Goal: Information Seeking & Learning: Learn about a topic

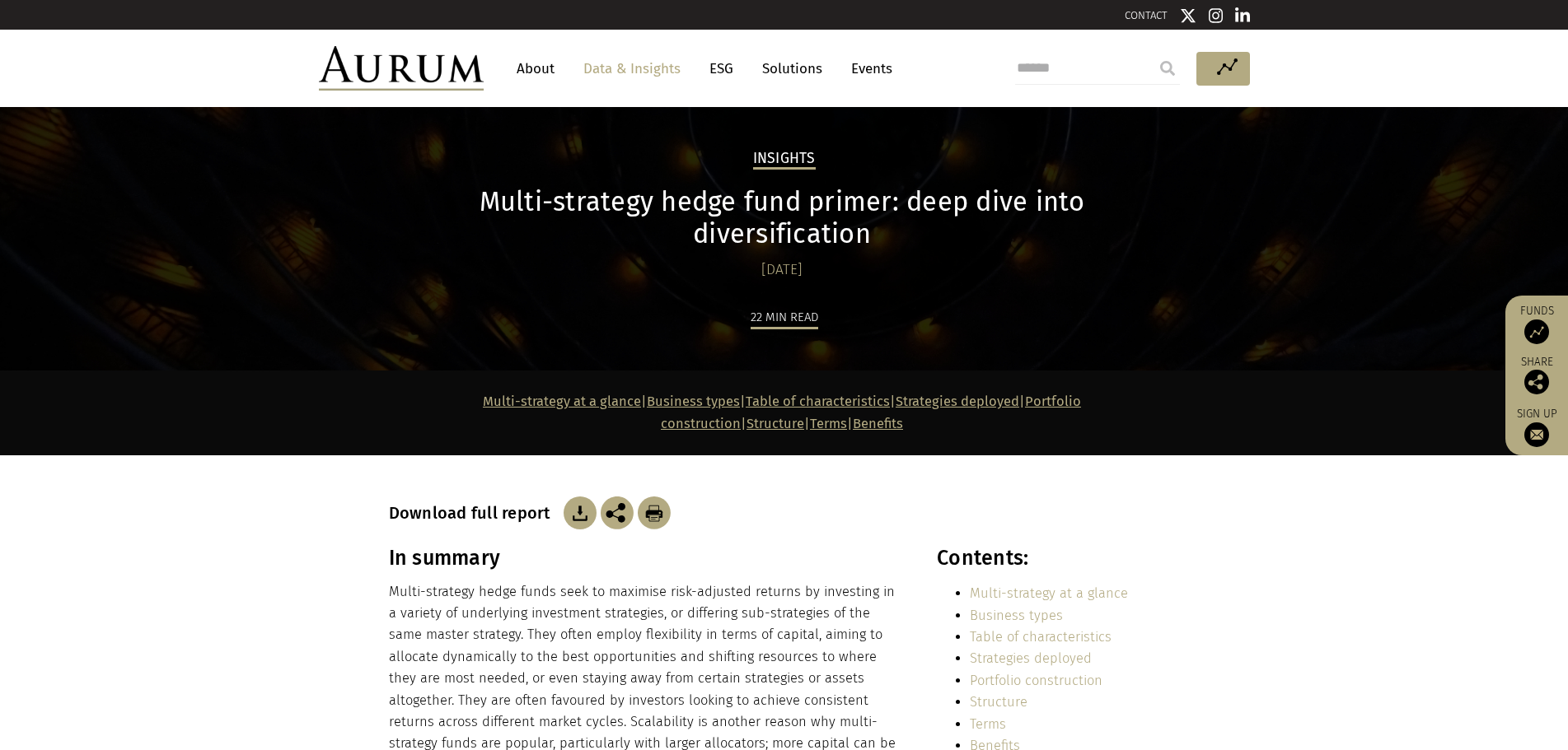
click at [482, 393] on link "Multi-strategy at a glance" at bounding box center [561, 401] width 158 height 16
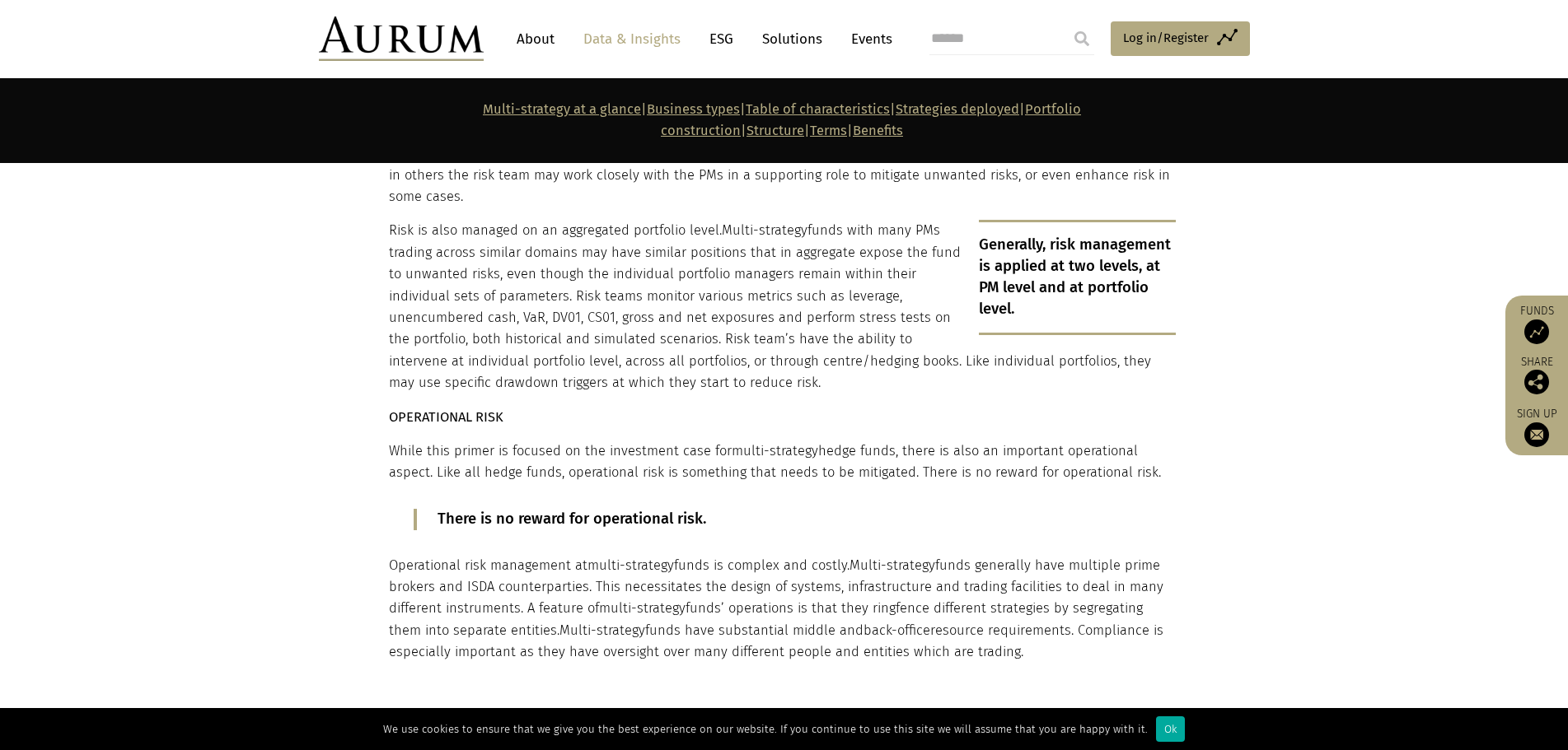
scroll to position [6788, 0]
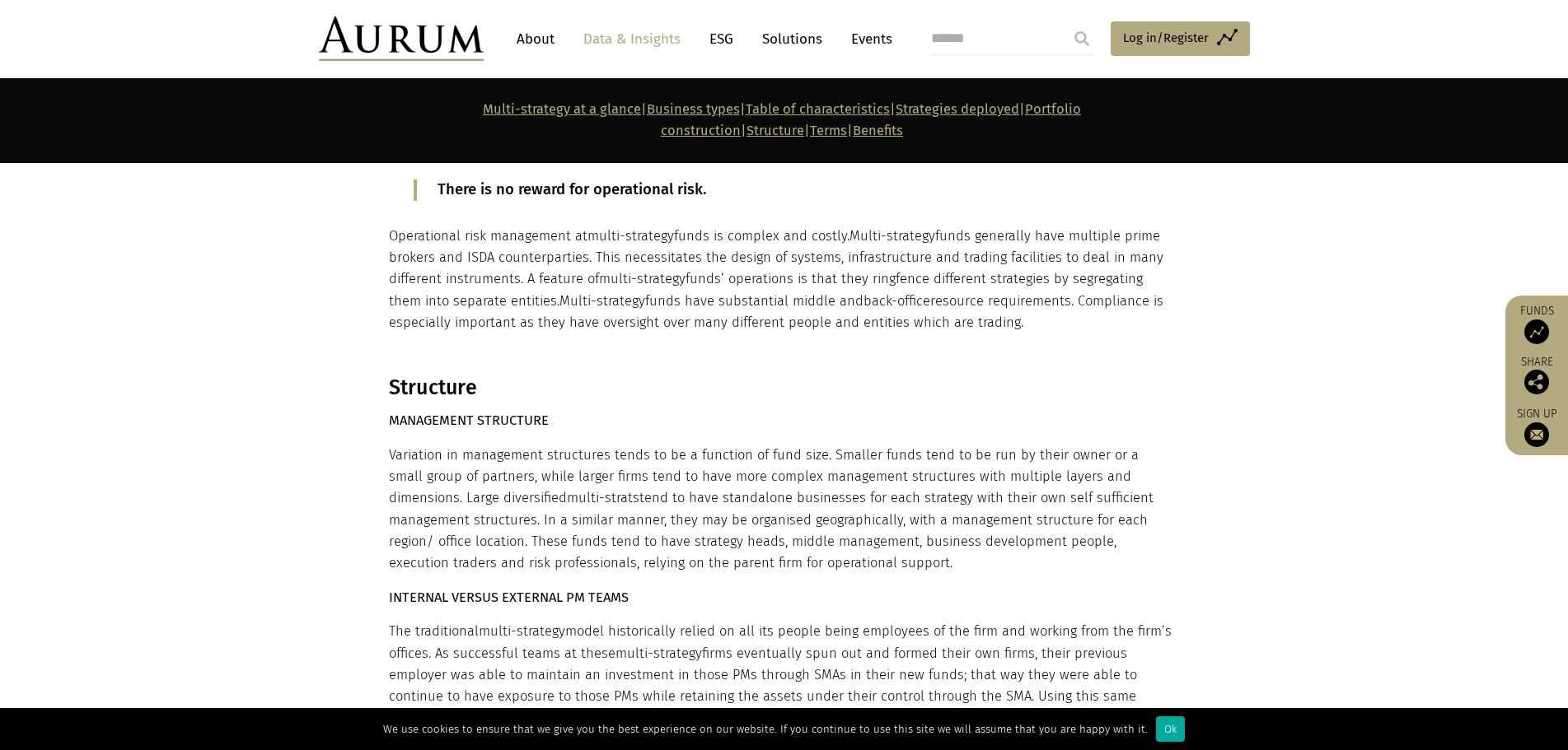
click at [1531, 336] on img at bounding box center [1536, 331] width 24 height 24
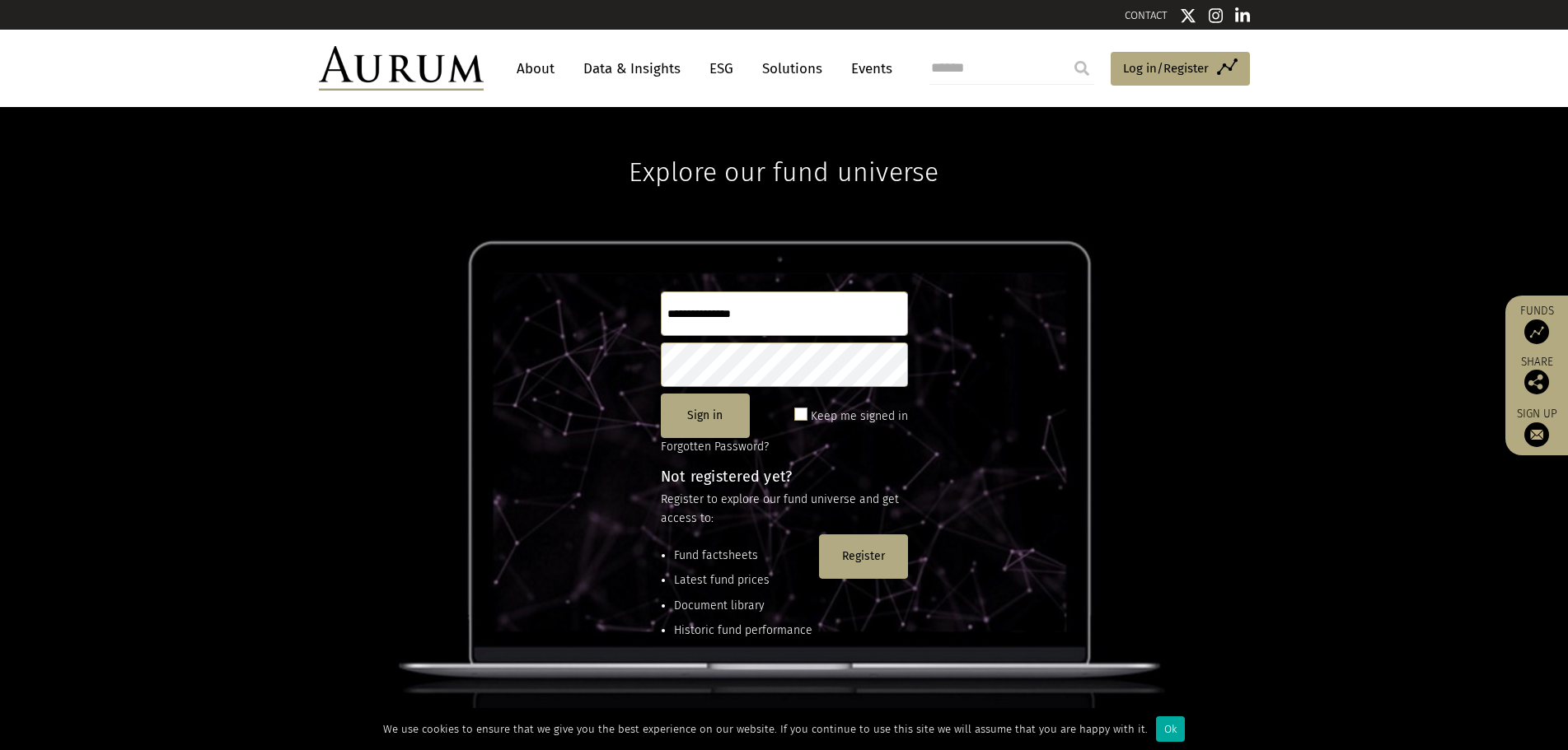
click at [523, 70] on link "About" at bounding box center [536, 68] width 54 height 31
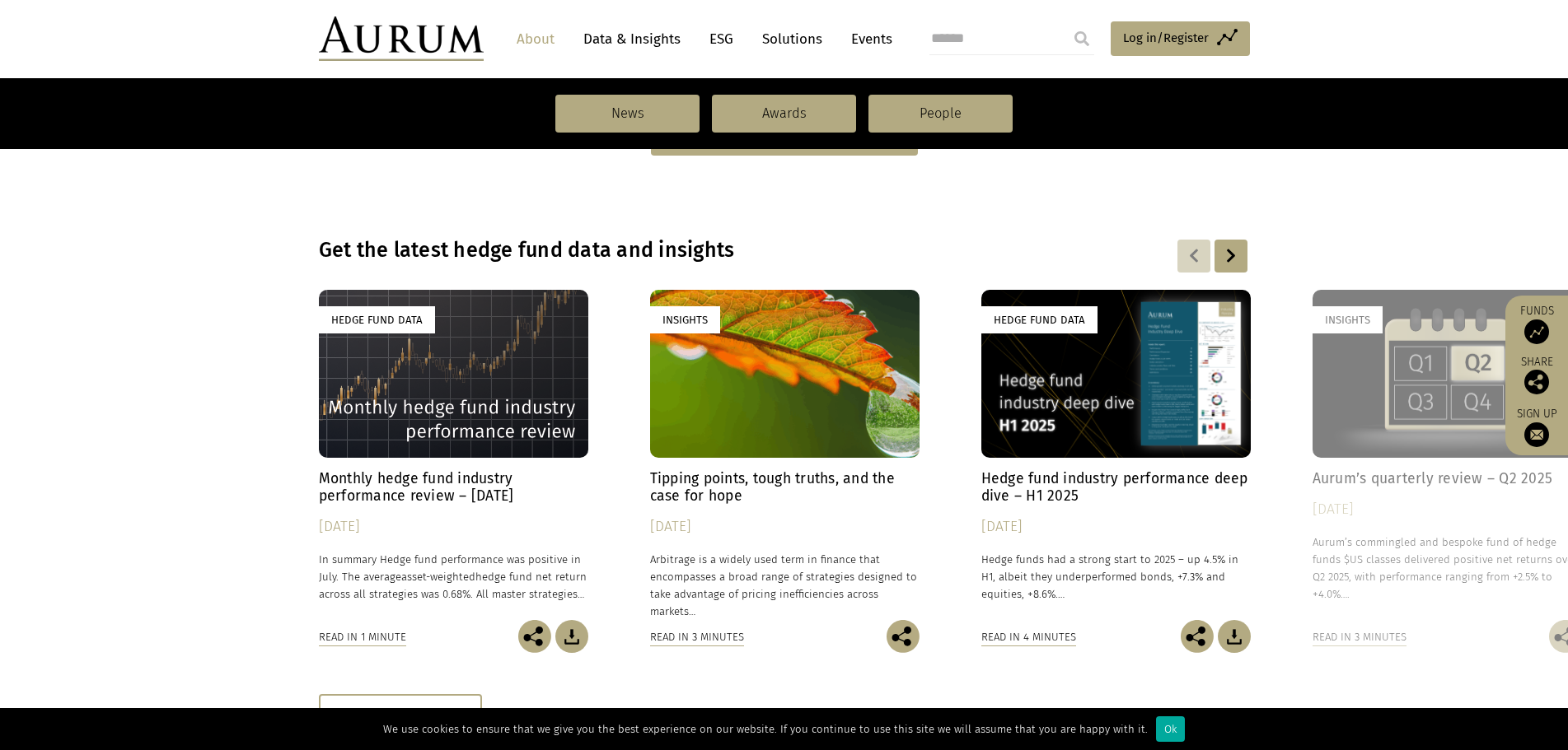
scroll to position [1070, 0]
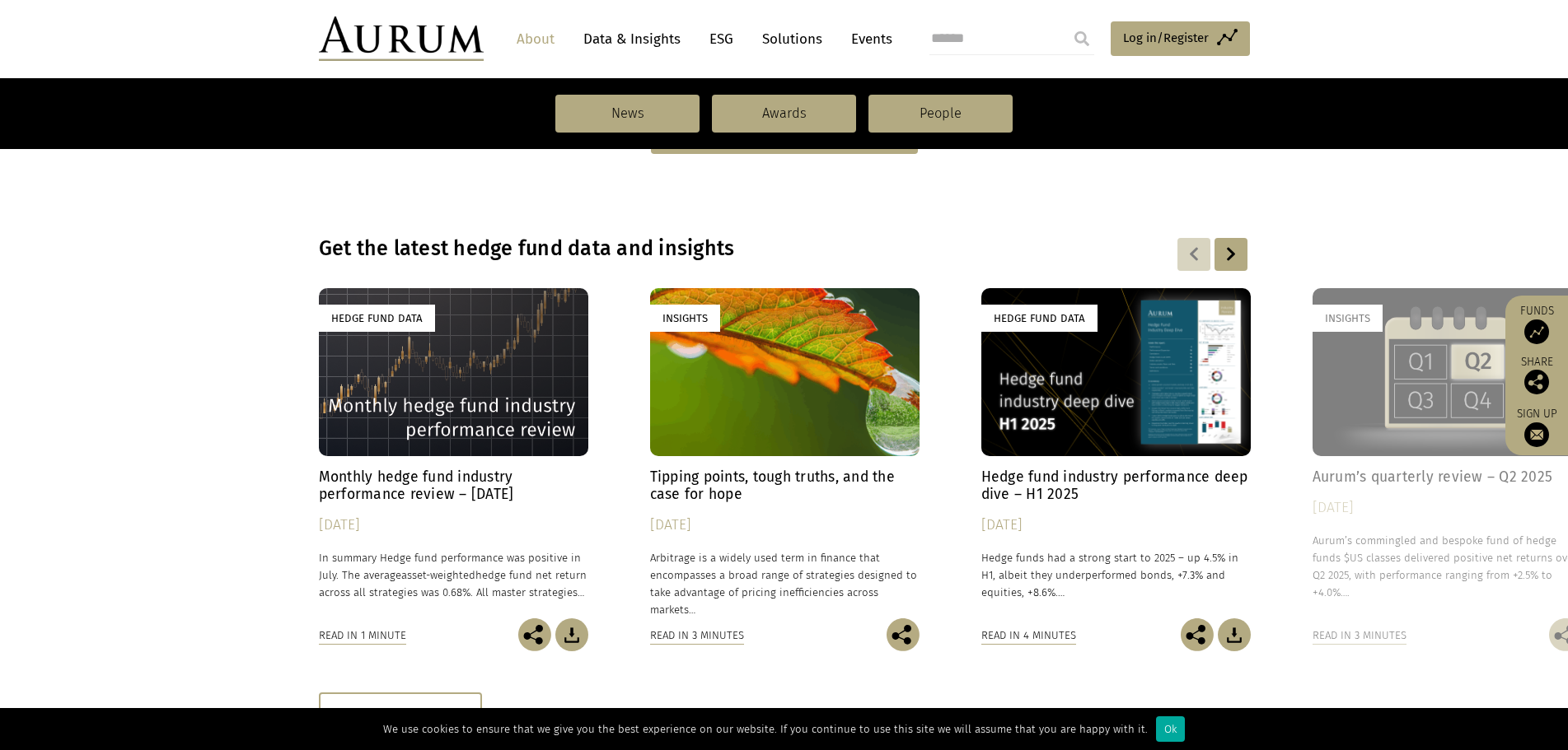
click at [357, 519] on div "[DATE]" at bounding box center [453, 525] width 270 height 23
click at [1045, 432] on div "Hedge Fund Data" at bounding box center [1116, 372] width 270 height 168
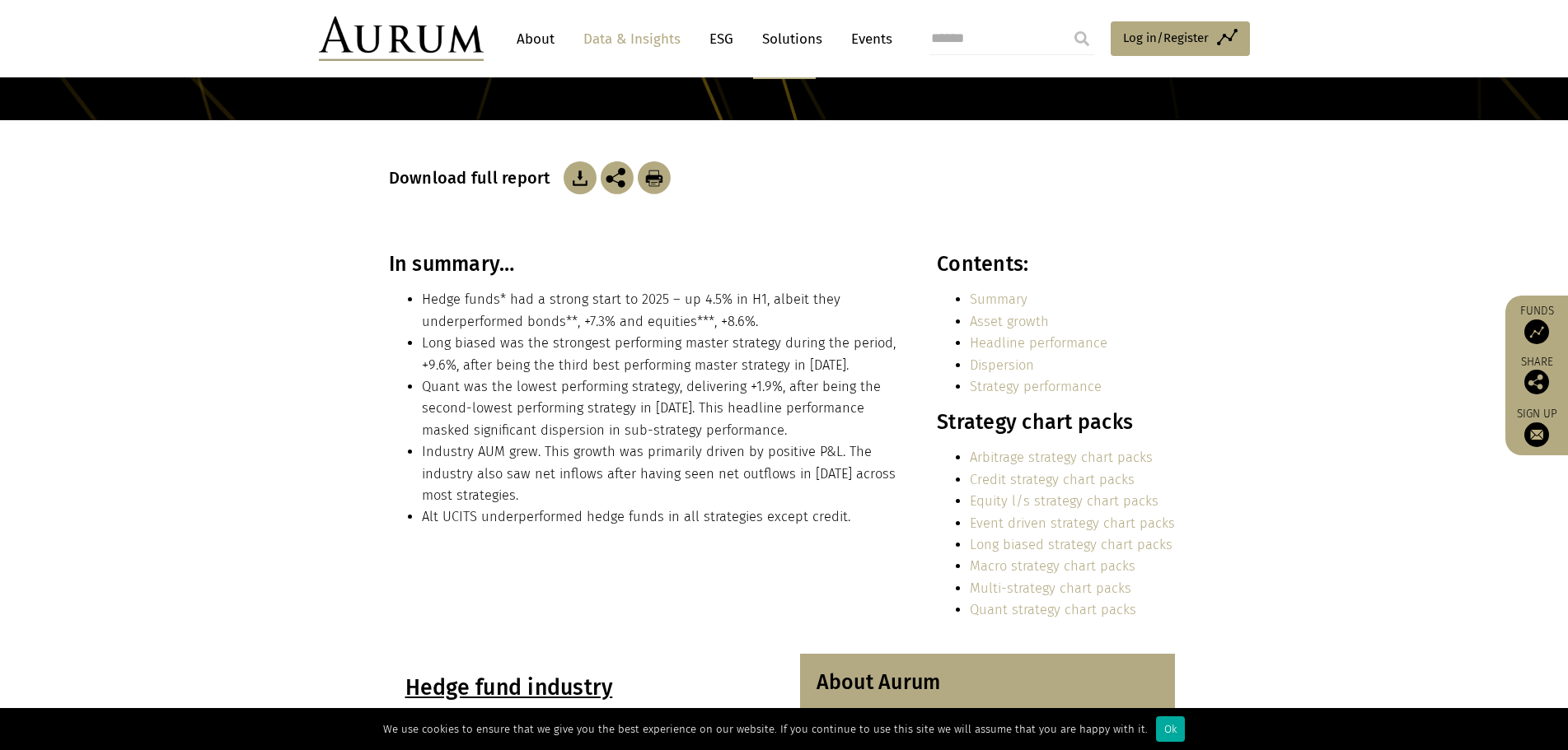
scroll to position [247, 0]
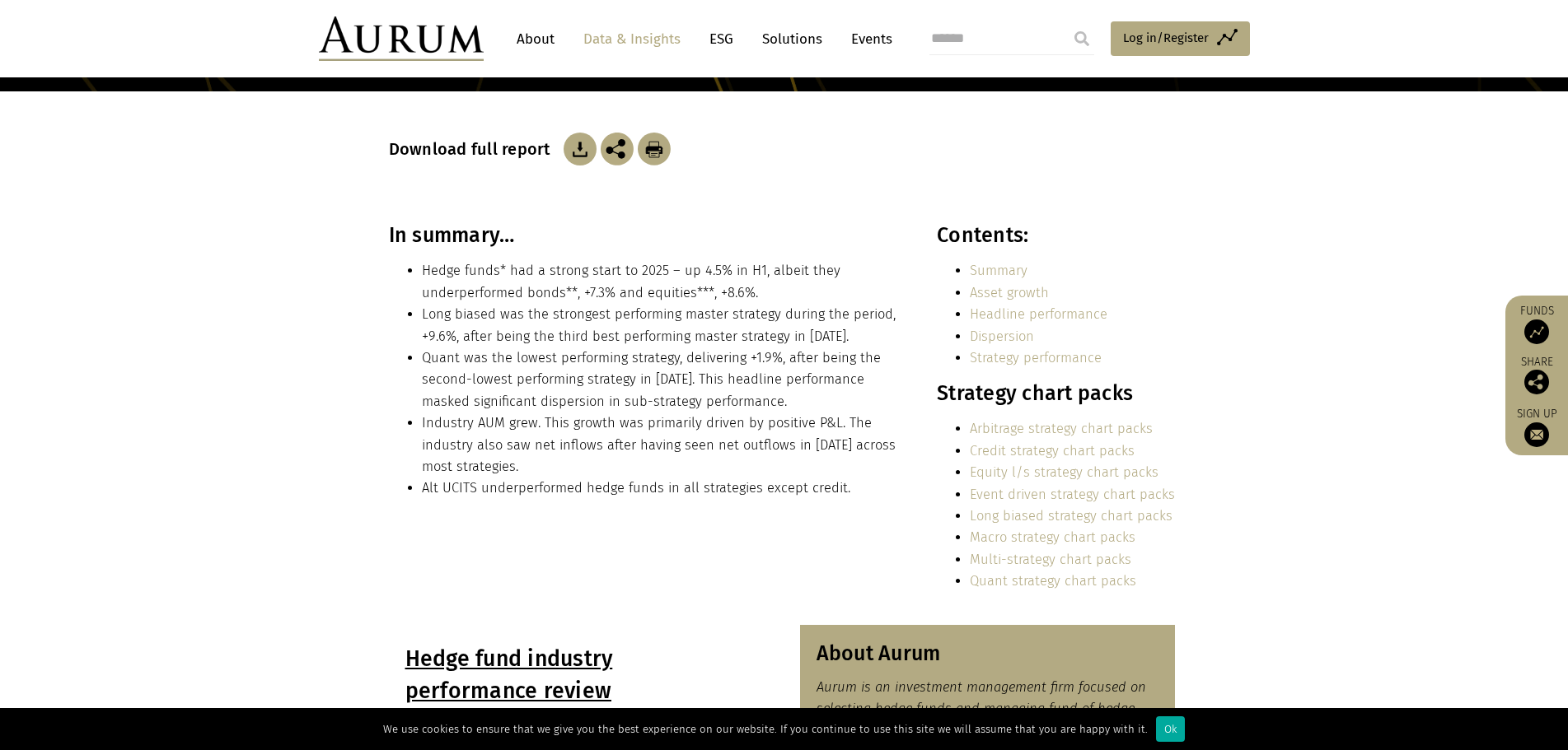
click at [1039, 558] on link "Multi-strategy chart packs" at bounding box center [1050, 559] width 161 height 16
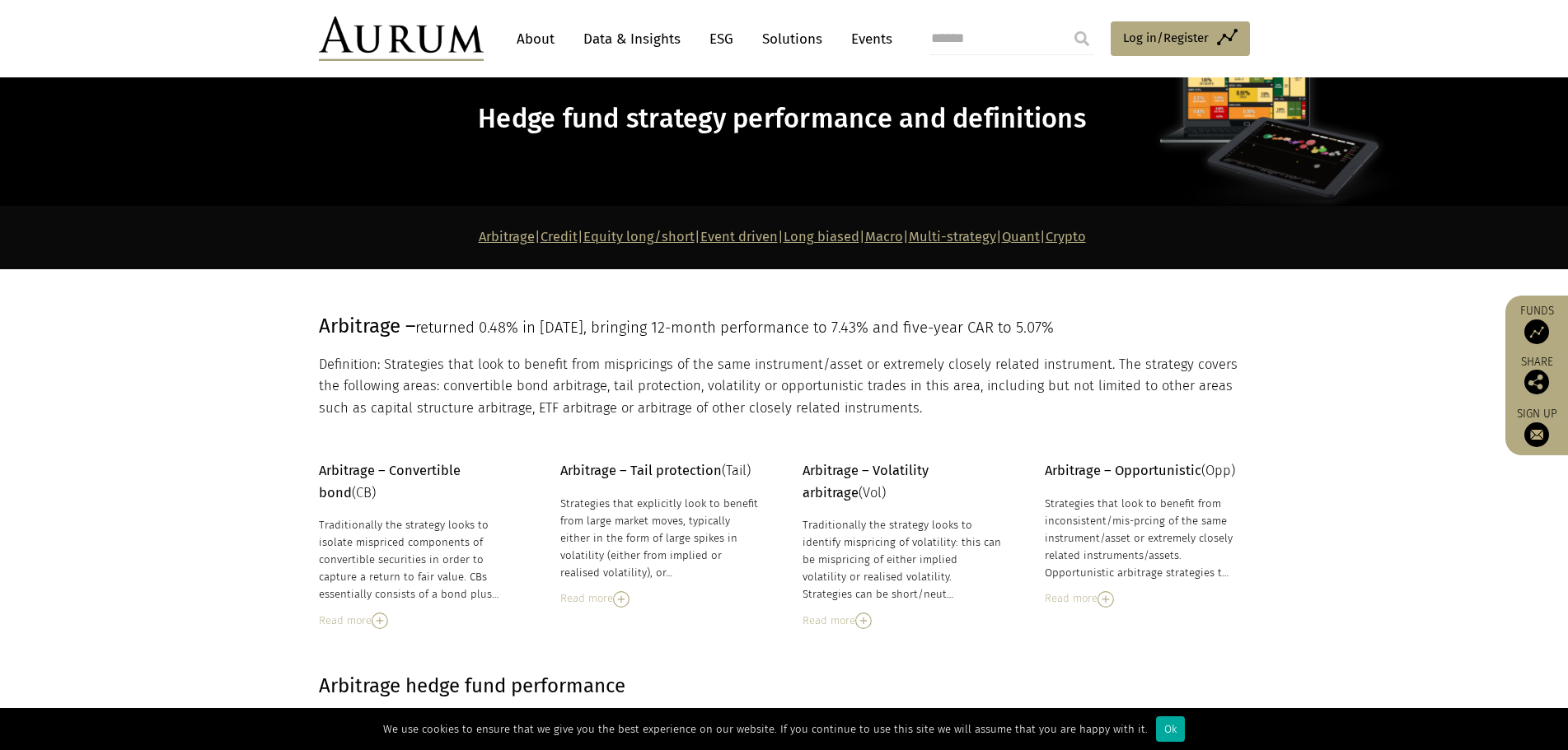
scroll to position [87, 0]
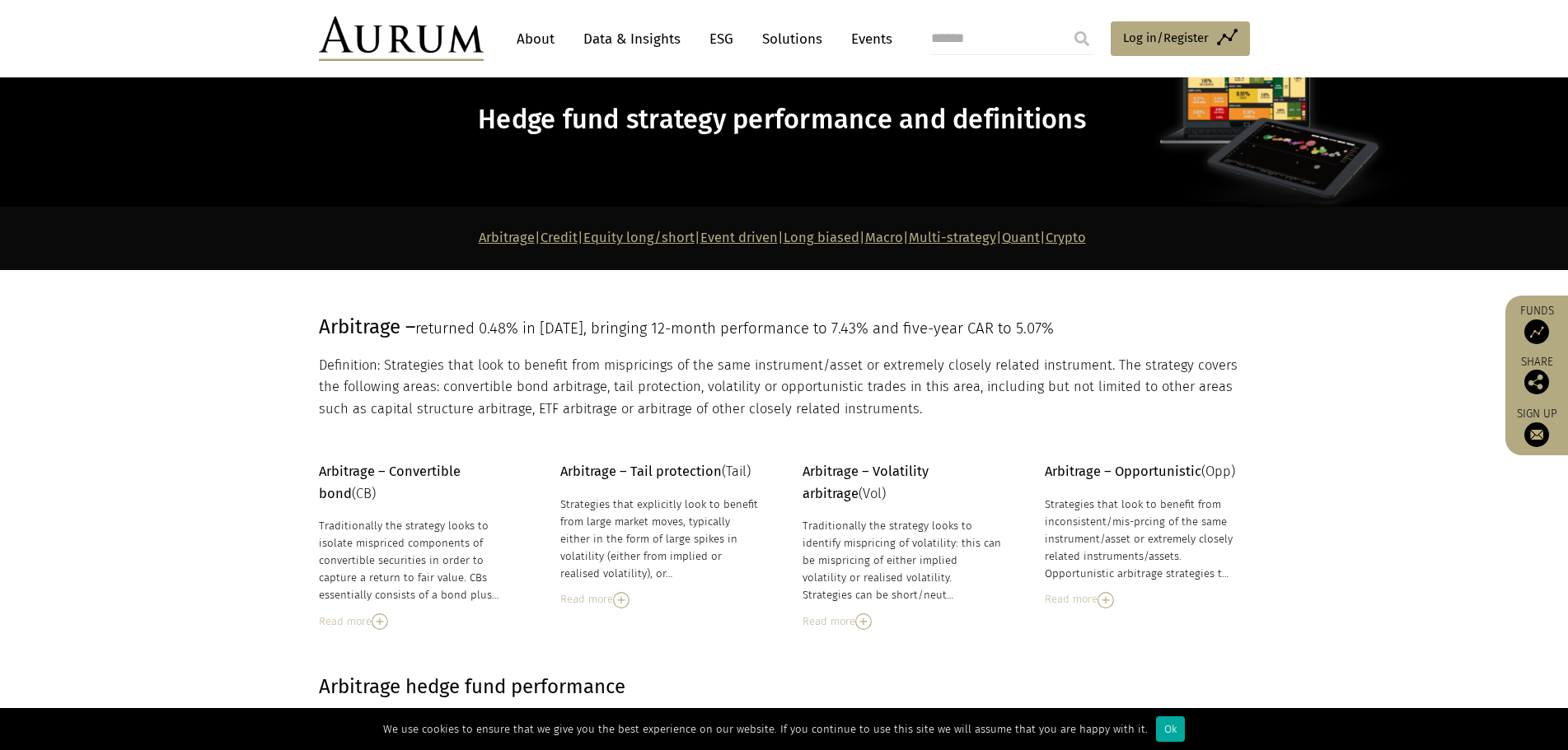
click at [618, 38] on link "Data & Insights" at bounding box center [631, 39] width 113 height 31
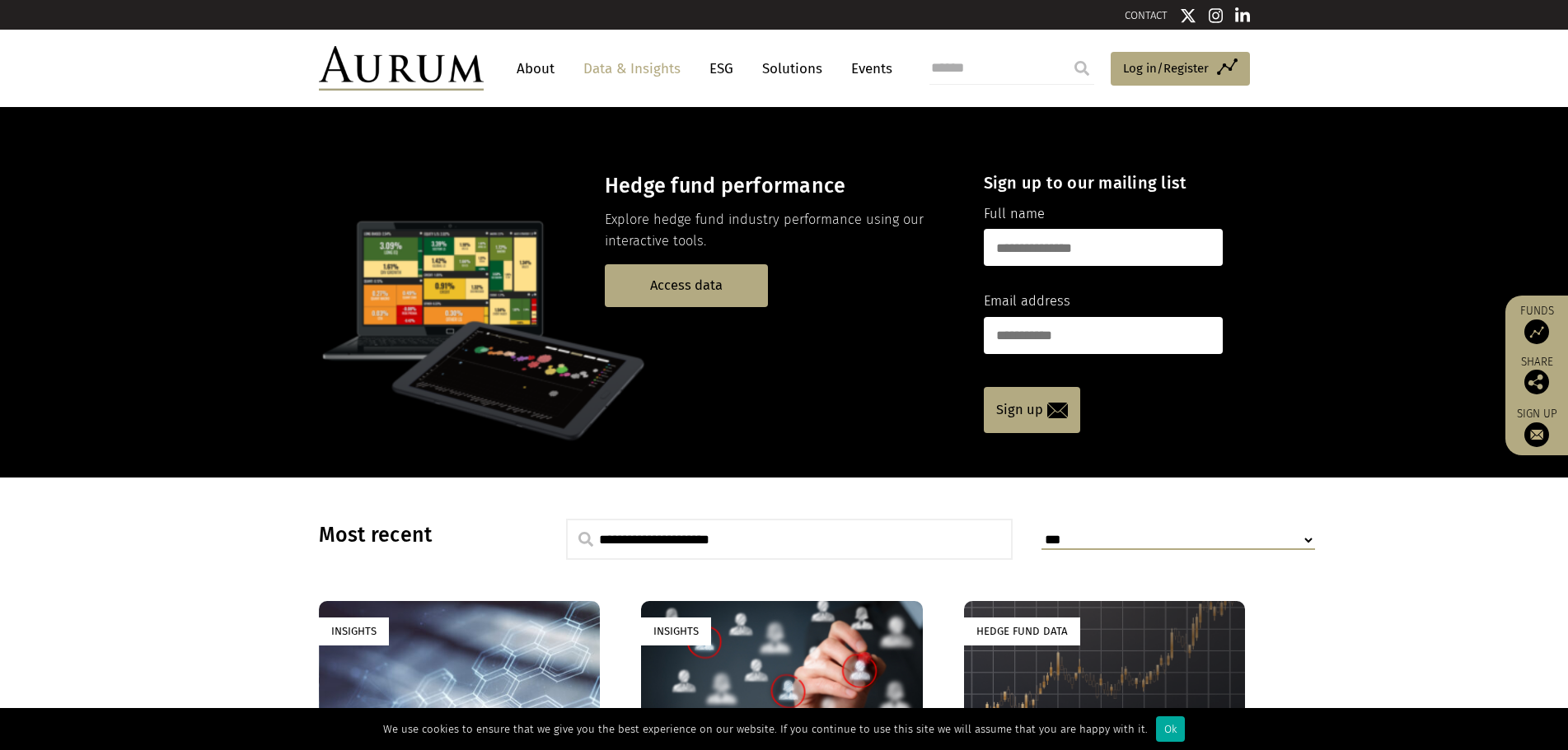
click at [930, 73] on input "search" at bounding box center [1012, 67] width 165 height 33
type input "**********"
click at [1079, 72] on input "submit" at bounding box center [1081, 67] width 33 height 33
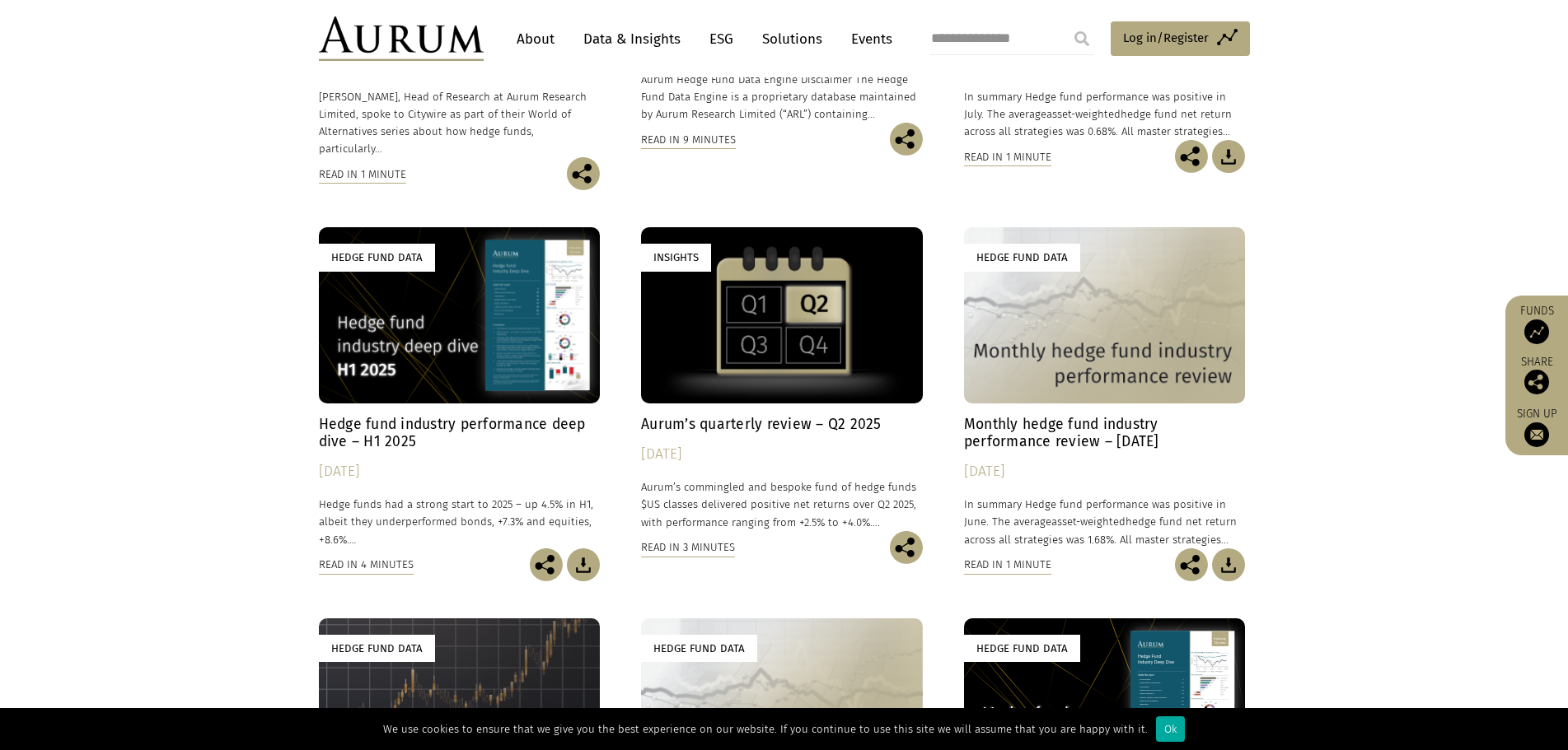
scroll to position [1235, 0]
click at [1085, 254] on div "Hedge Fund Data" at bounding box center [1104, 314] width 282 height 175
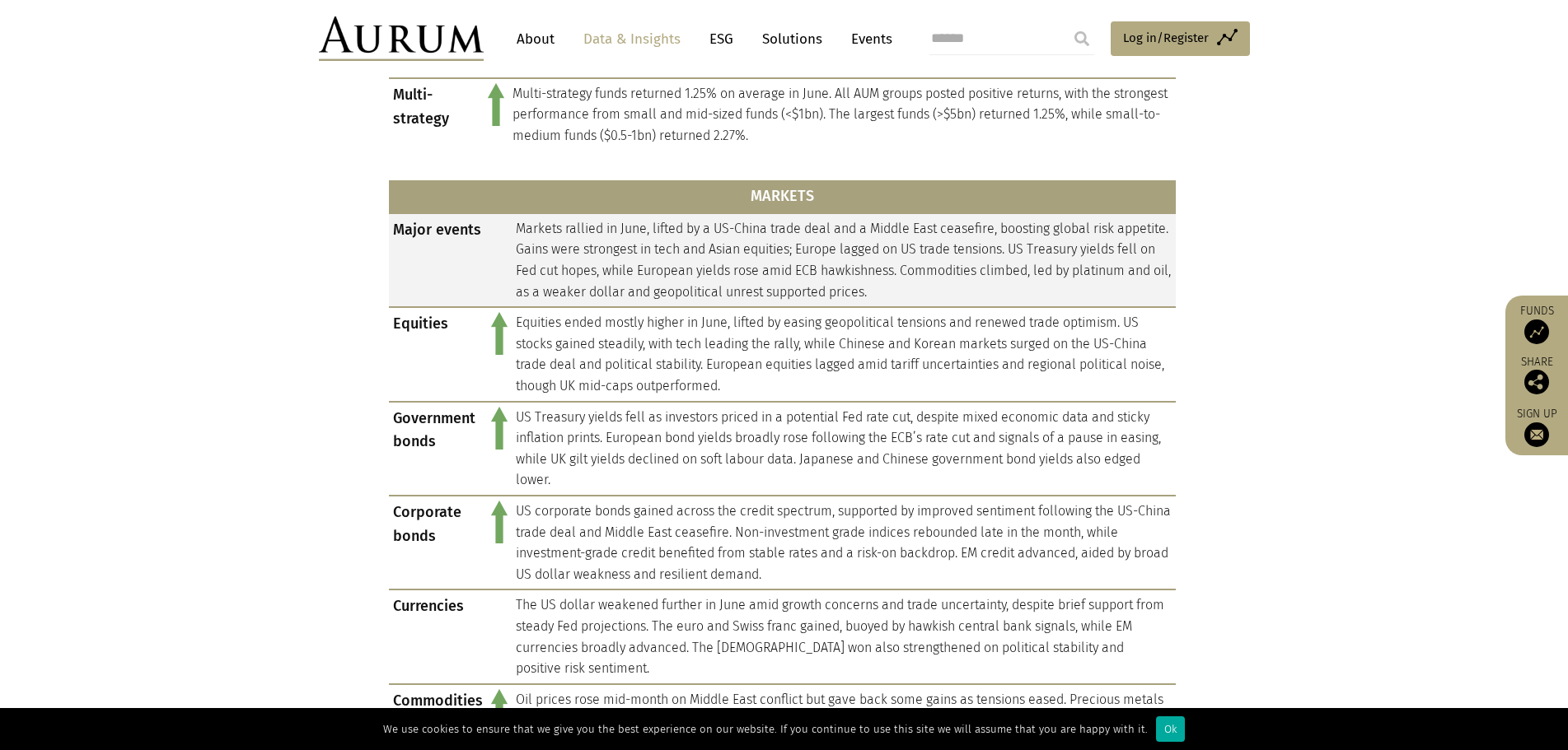
scroll to position [988, 0]
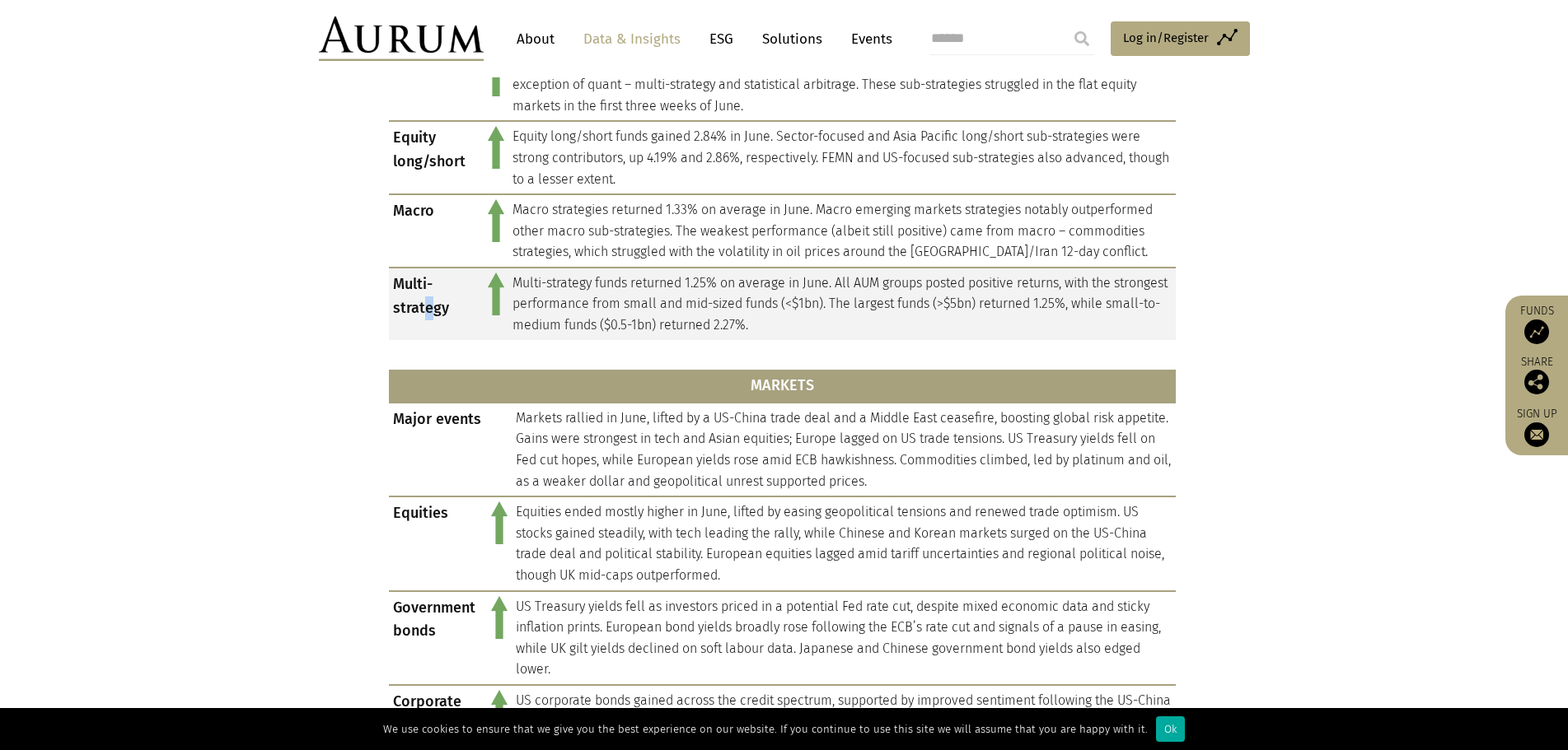
click at [428, 312] on td "Multi-strategy" at bounding box center [436, 303] width 95 height 72
click at [672, 310] on td "Multi-strategy funds returned 1.25% on average in June. All AUM groups posted p…" at bounding box center [842, 303] width 667 height 72
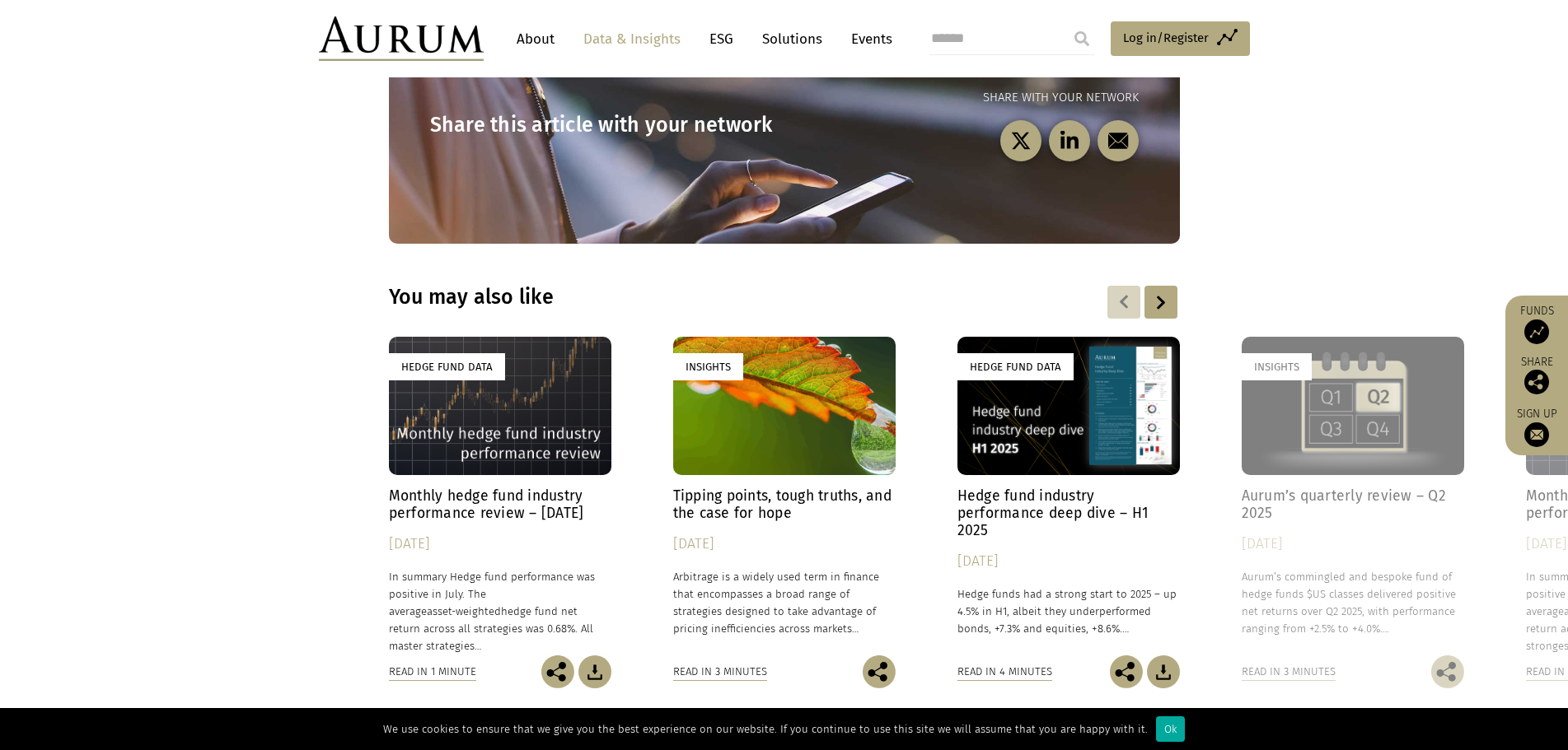
scroll to position [2059, 0]
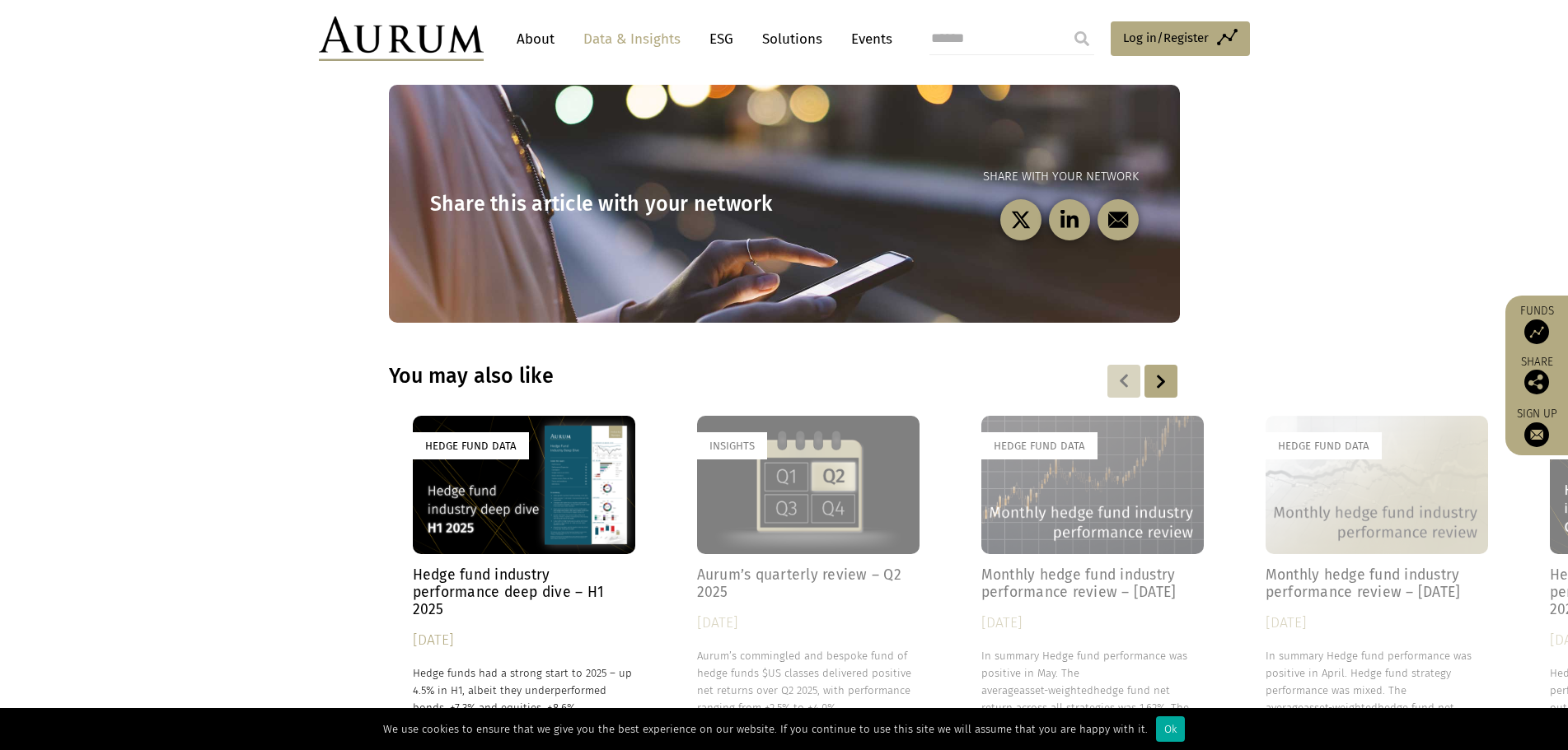
drag, startPoint x: 1433, startPoint y: 580, endPoint x: 836, endPoint y: 581, distance: 597.0
click at [836, 580] on h4 "Aurum’s quarterly review – Q2 2025" at bounding box center [807, 583] width 222 height 35
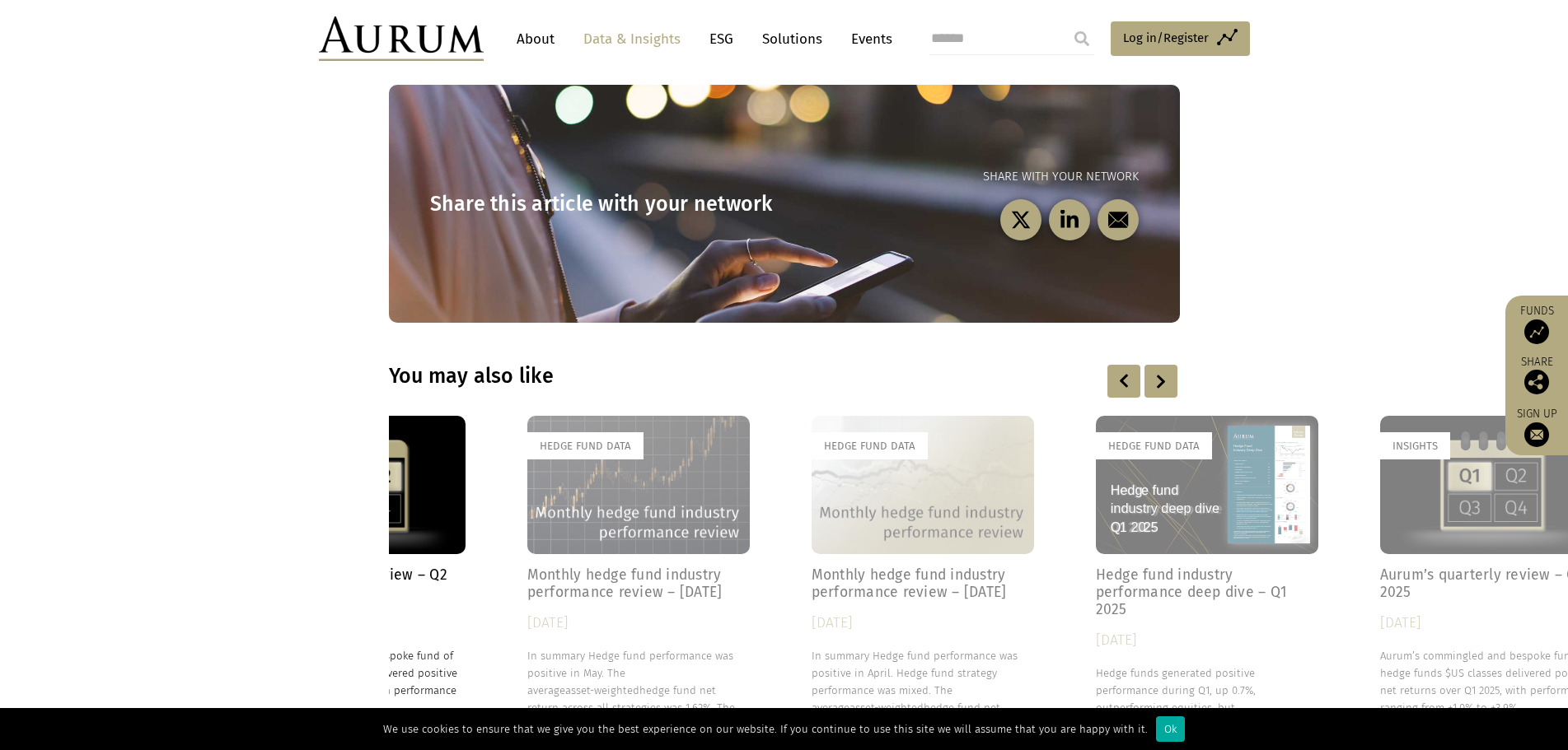
drag, startPoint x: 1333, startPoint y: 585, endPoint x: 618, endPoint y: 595, distance: 715.1
click at [618, 595] on h4 "Monthly hedge fund industry performance review – May 2025" at bounding box center [638, 583] width 222 height 35
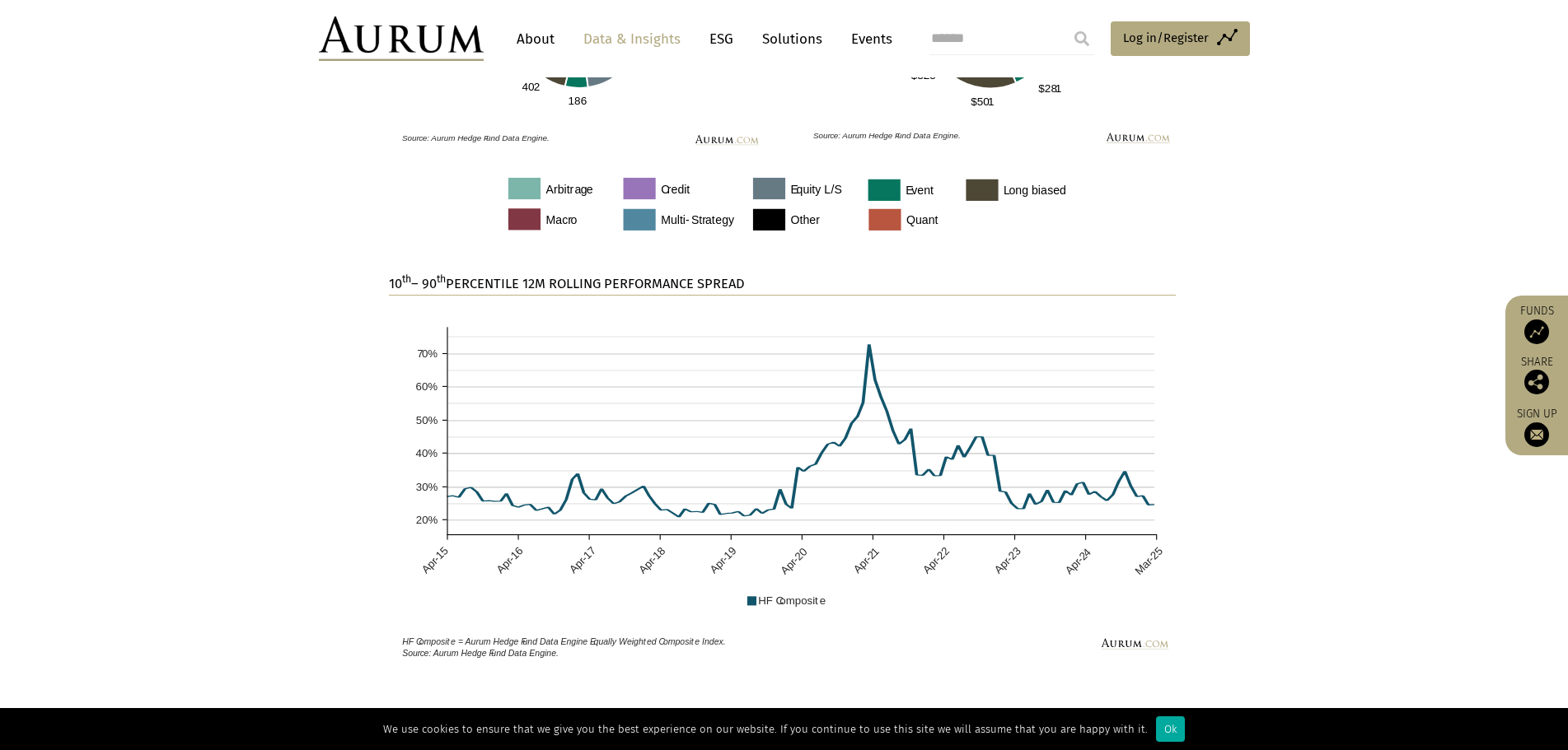
scroll to position [1375, 0]
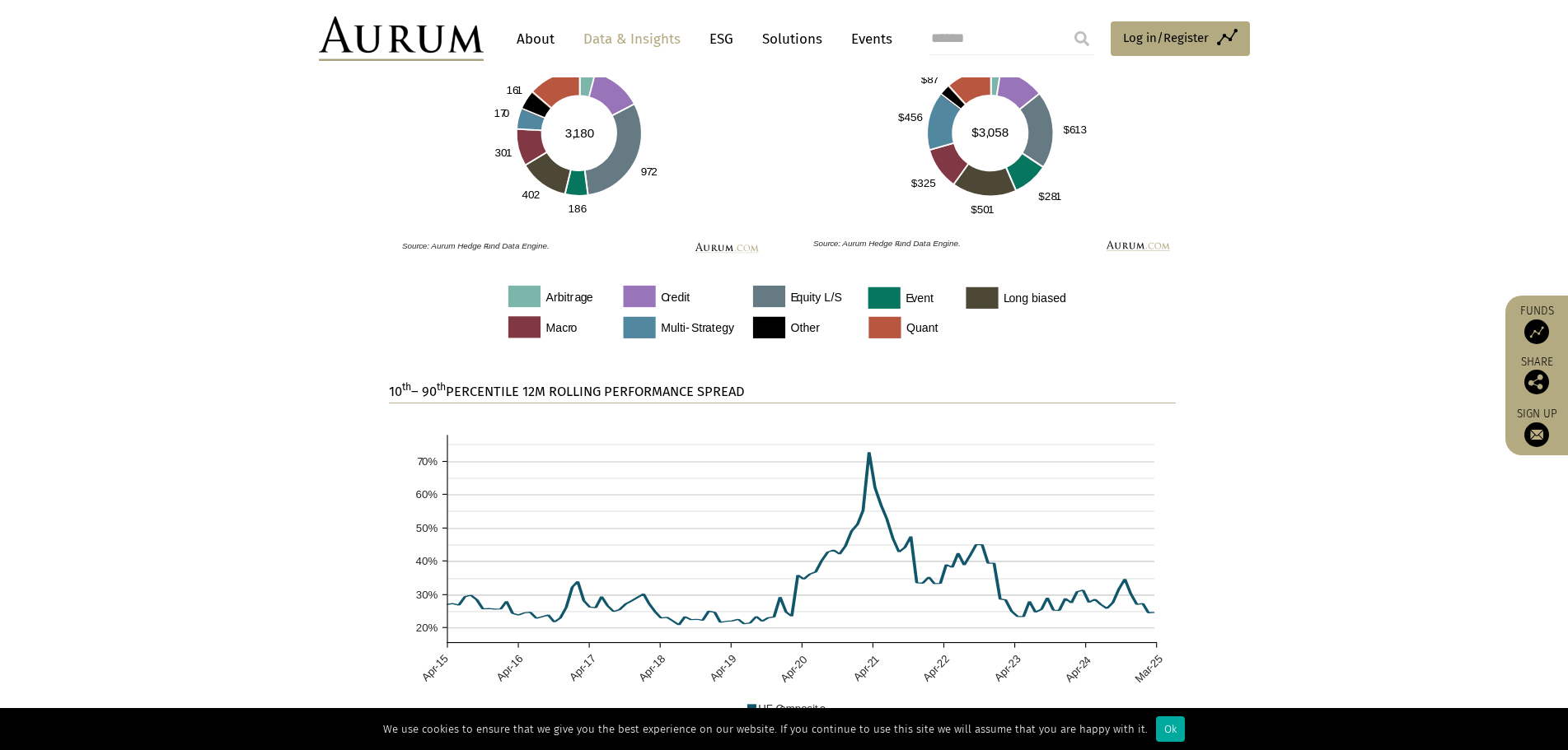
click at [960, 32] on input "search" at bounding box center [1012, 38] width 165 height 33
type input "*****"
click at [1065, 22] on input "submit" at bounding box center [1081, 38] width 33 height 33
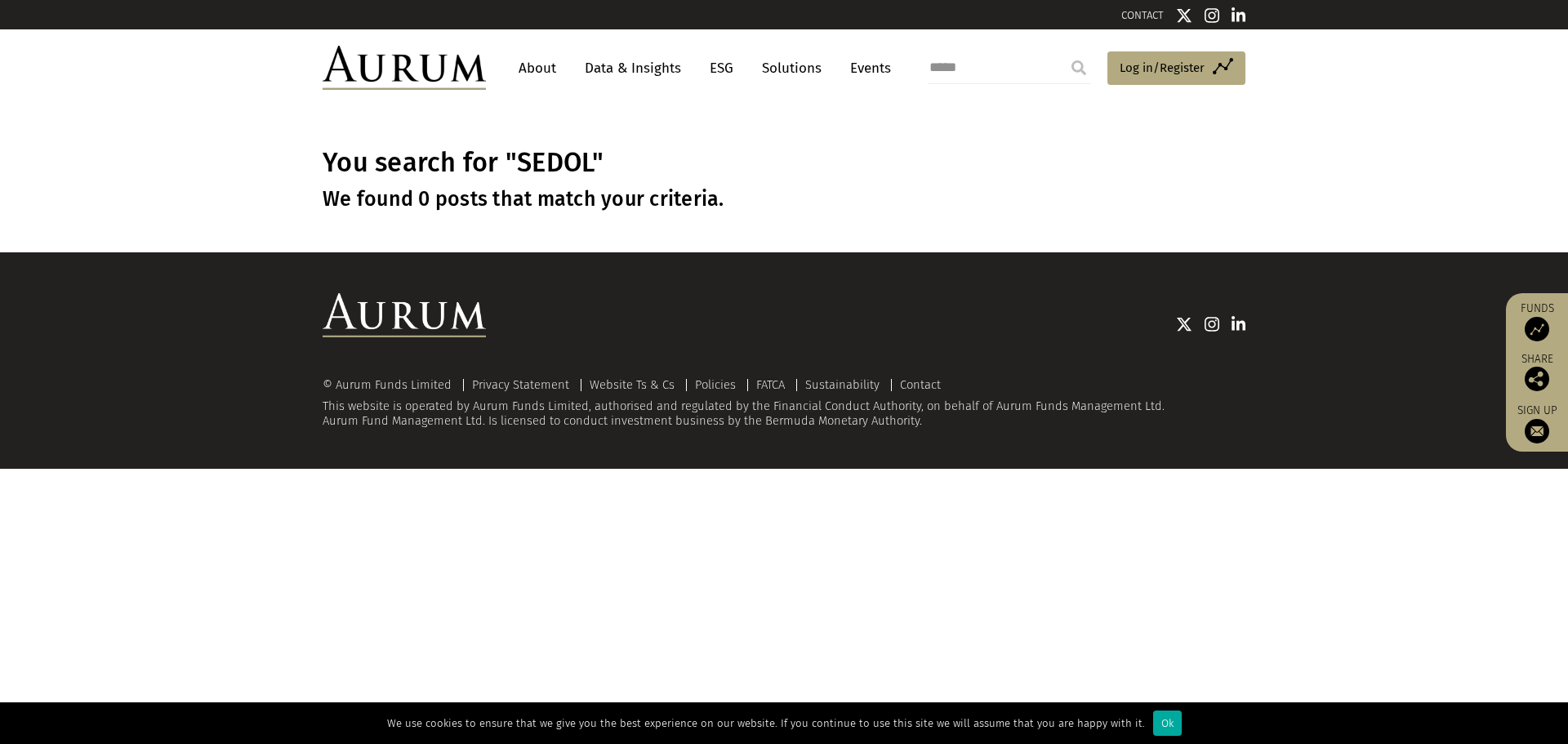
click at [474, 68] on img at bounding box center [404, 67] width 163 height 44
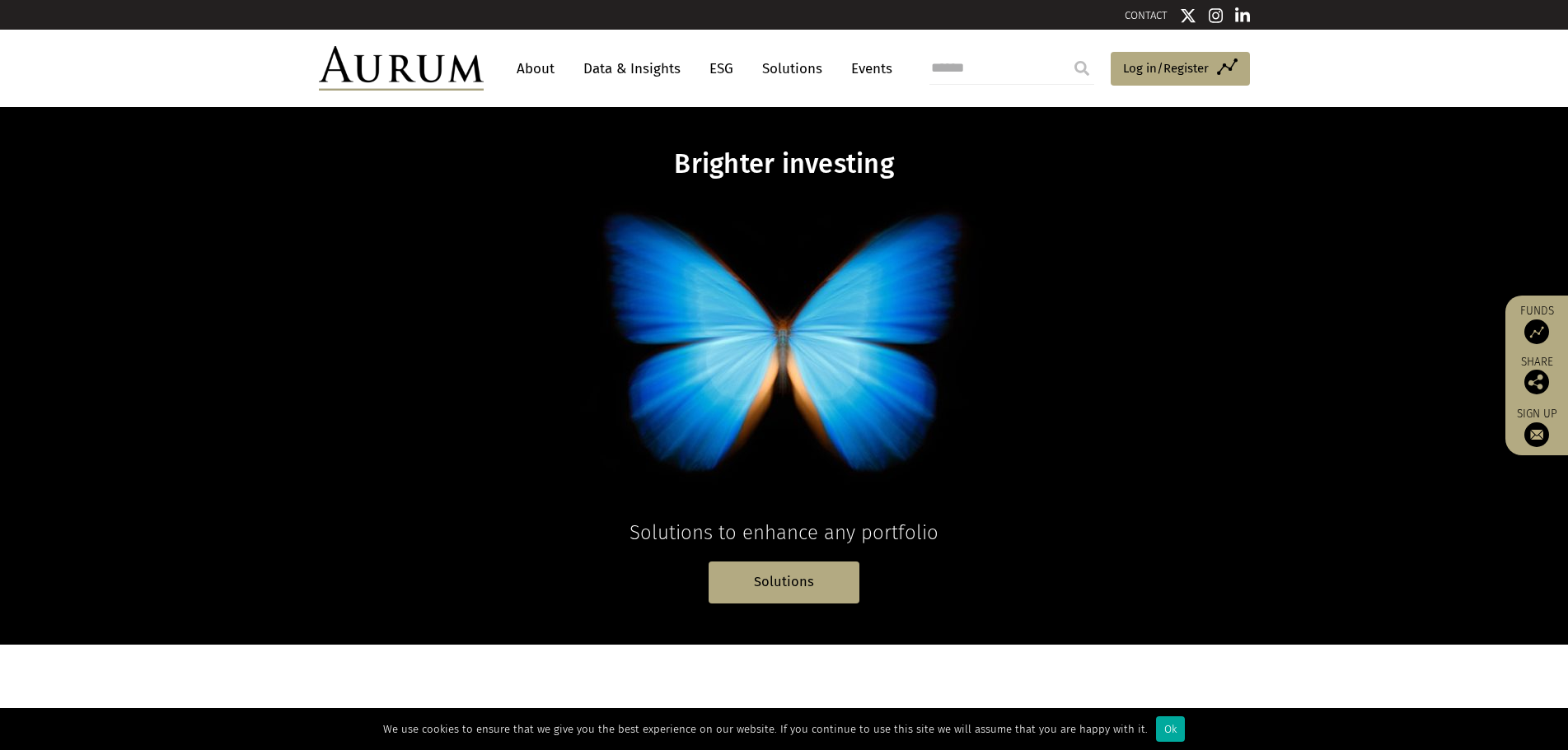
click at [971, 68] on input "search" at bounding box center [1012, 67] width 165 height 33
type input "**********"
click at [1065, 51] on input "submit" at bounding box center [1081, 67] width 33 height 33
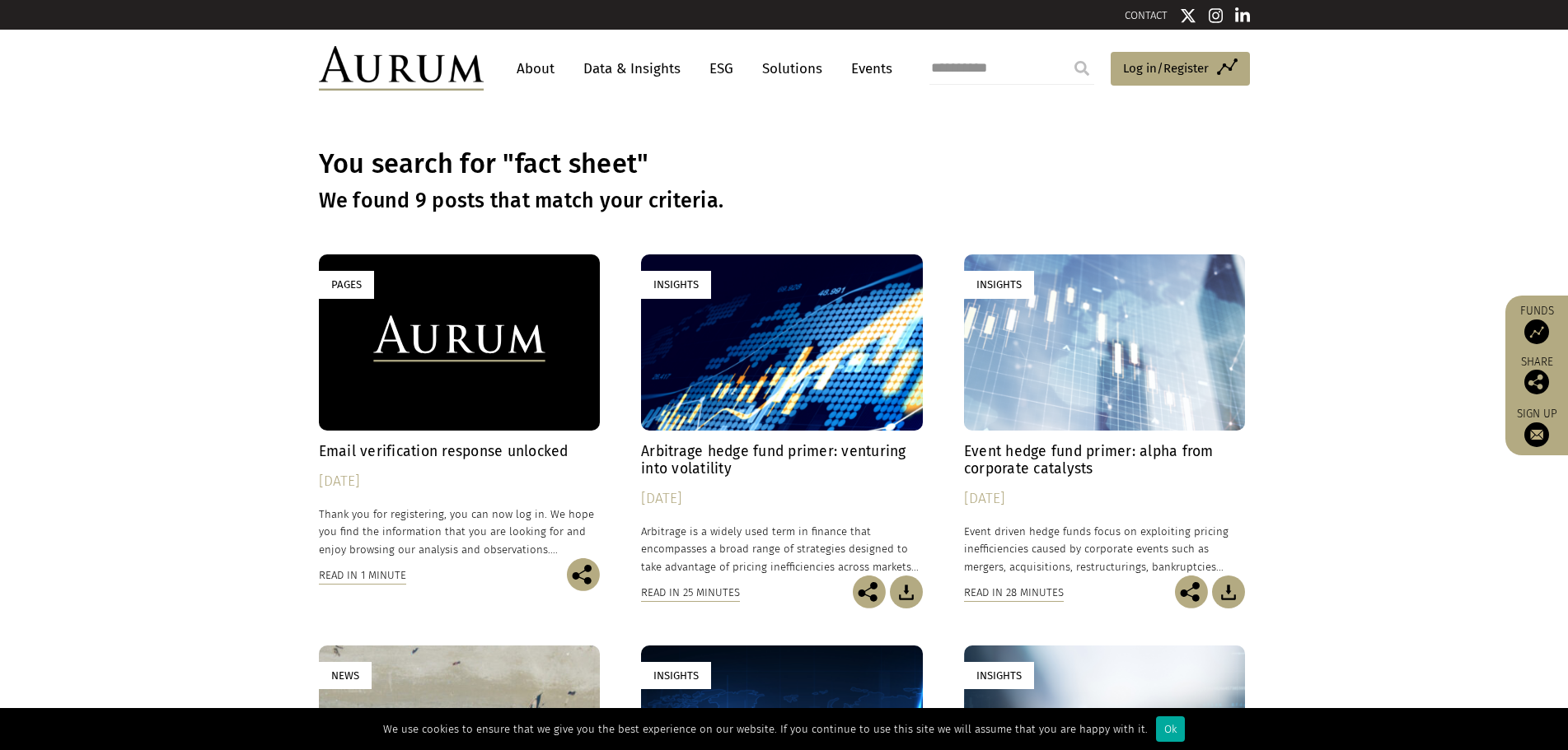
click at [711, 72] on link "ESG" at bounding box center [720, 68] width 40 height 31
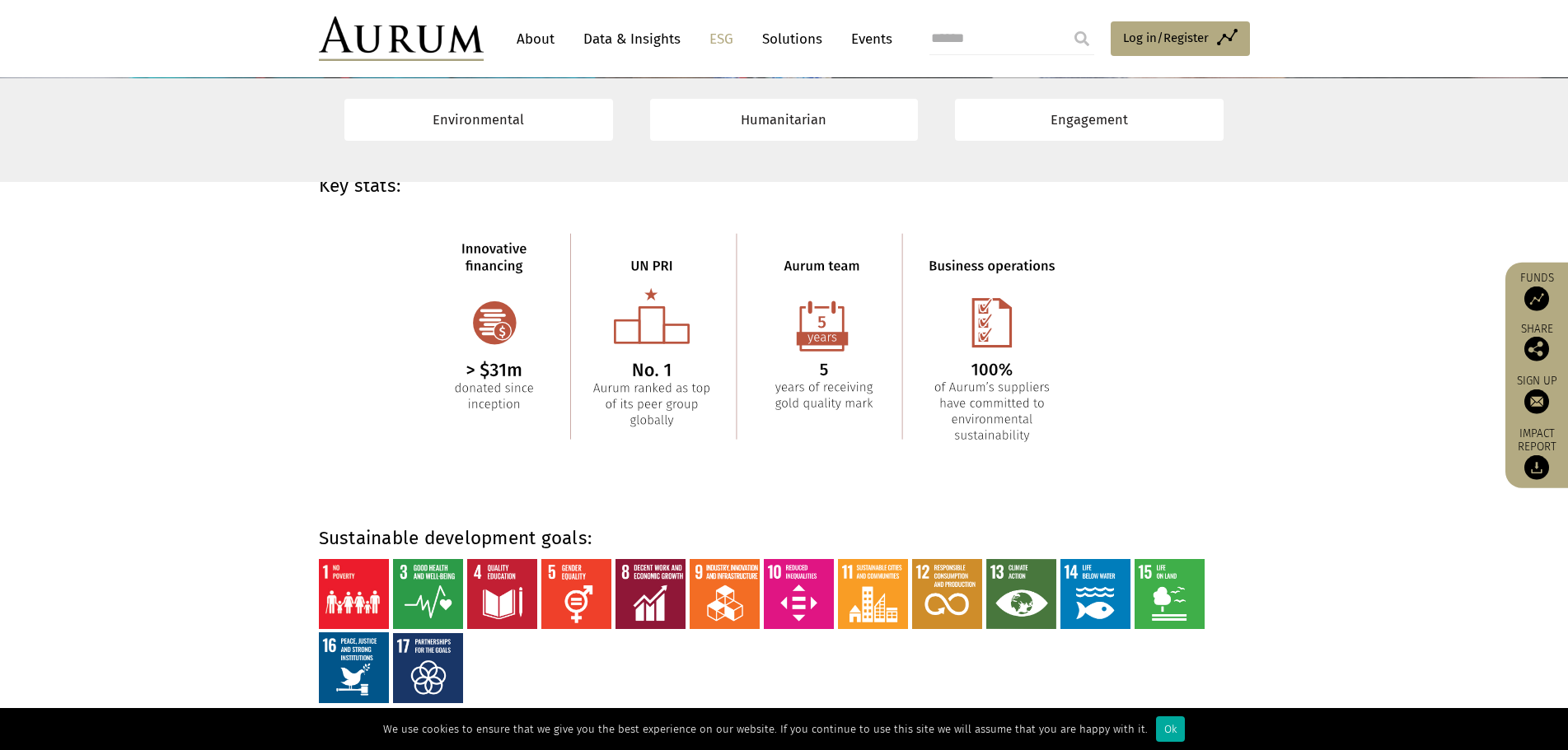
scroll to position [8235, 0]
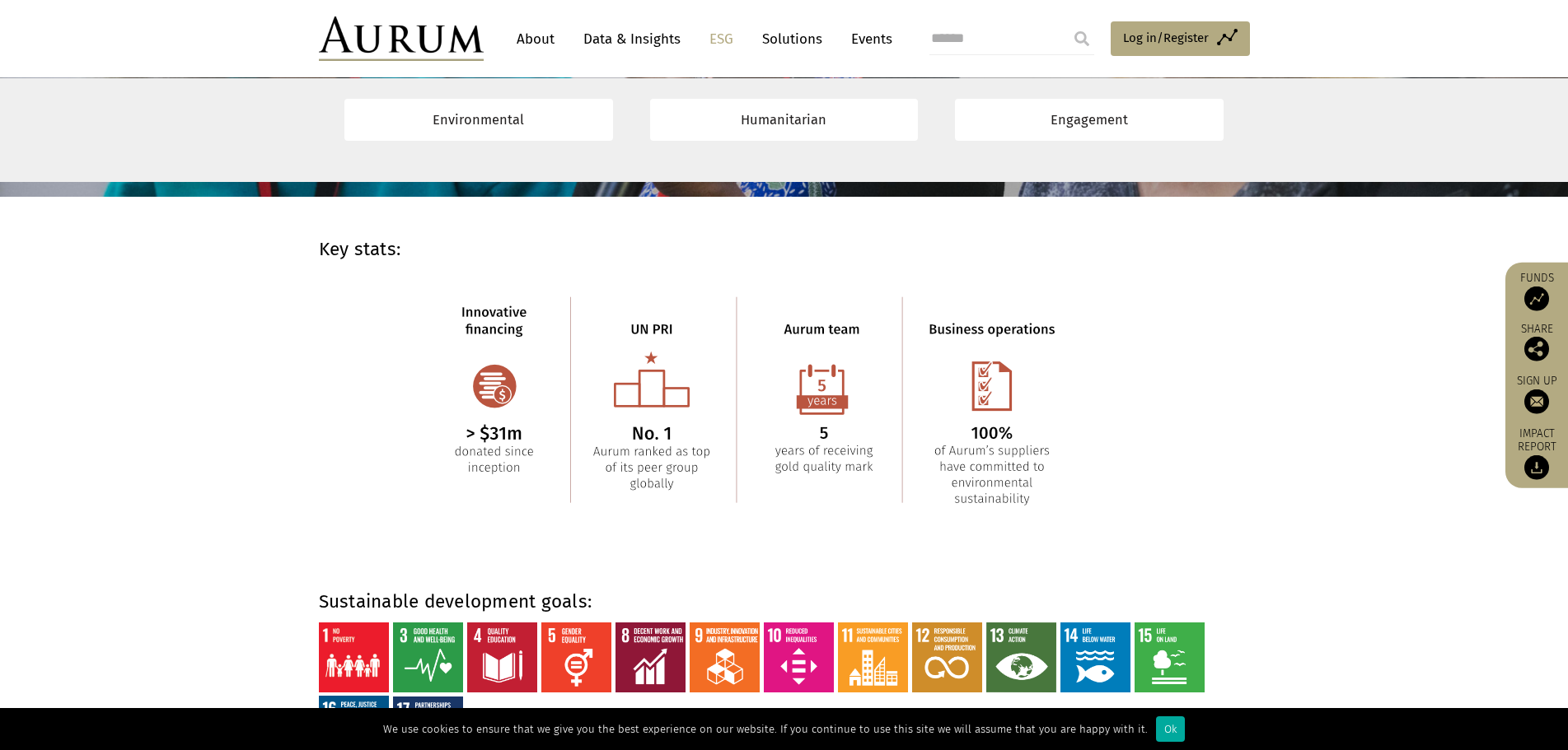
click at [609, 44] on link "Data & Insights" at bounding box center [631, 39] width 113 height 31
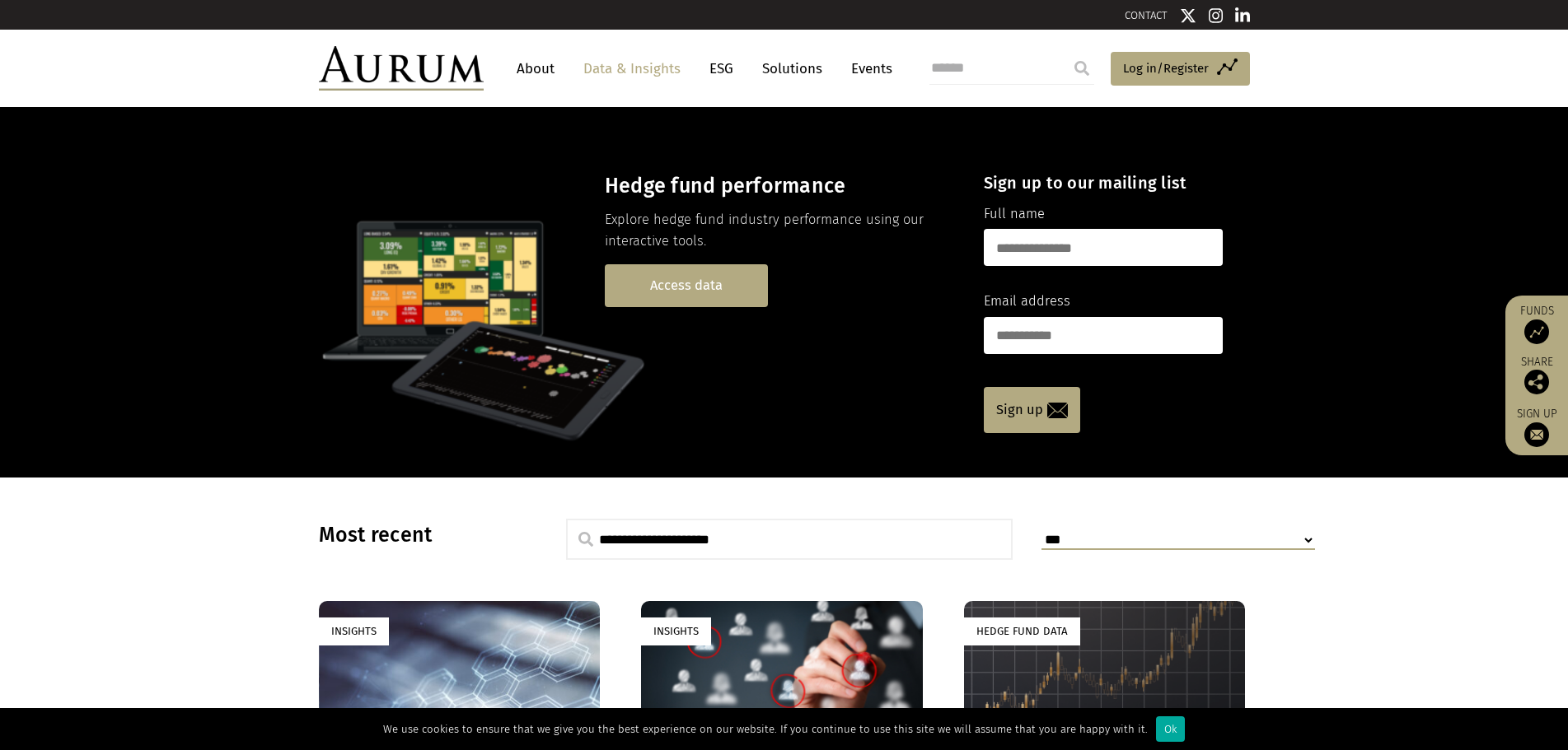
click at [710, 294] on link "Access data" at bounding box center [687, 285] width 163 height 42
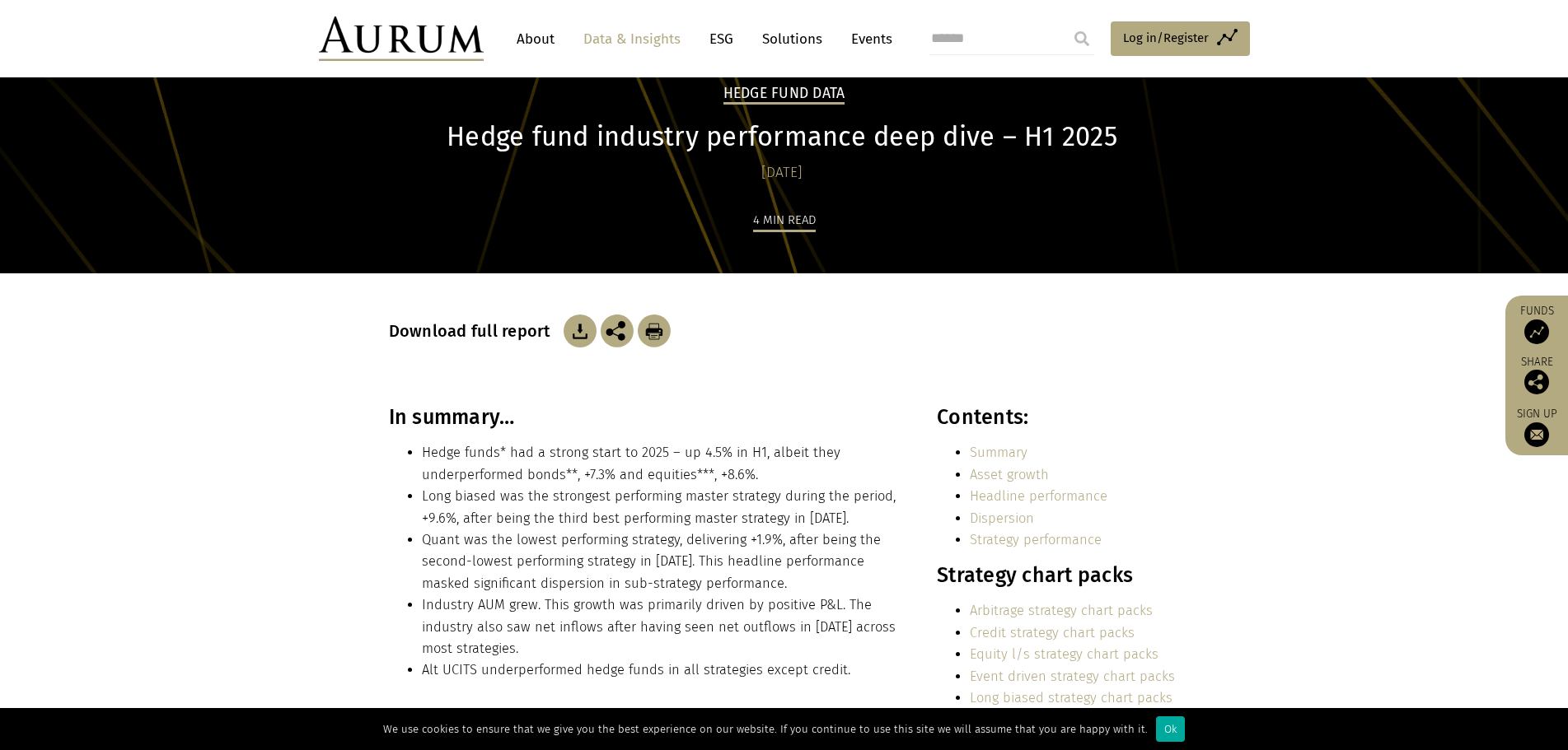
scroll to position [165, 0]
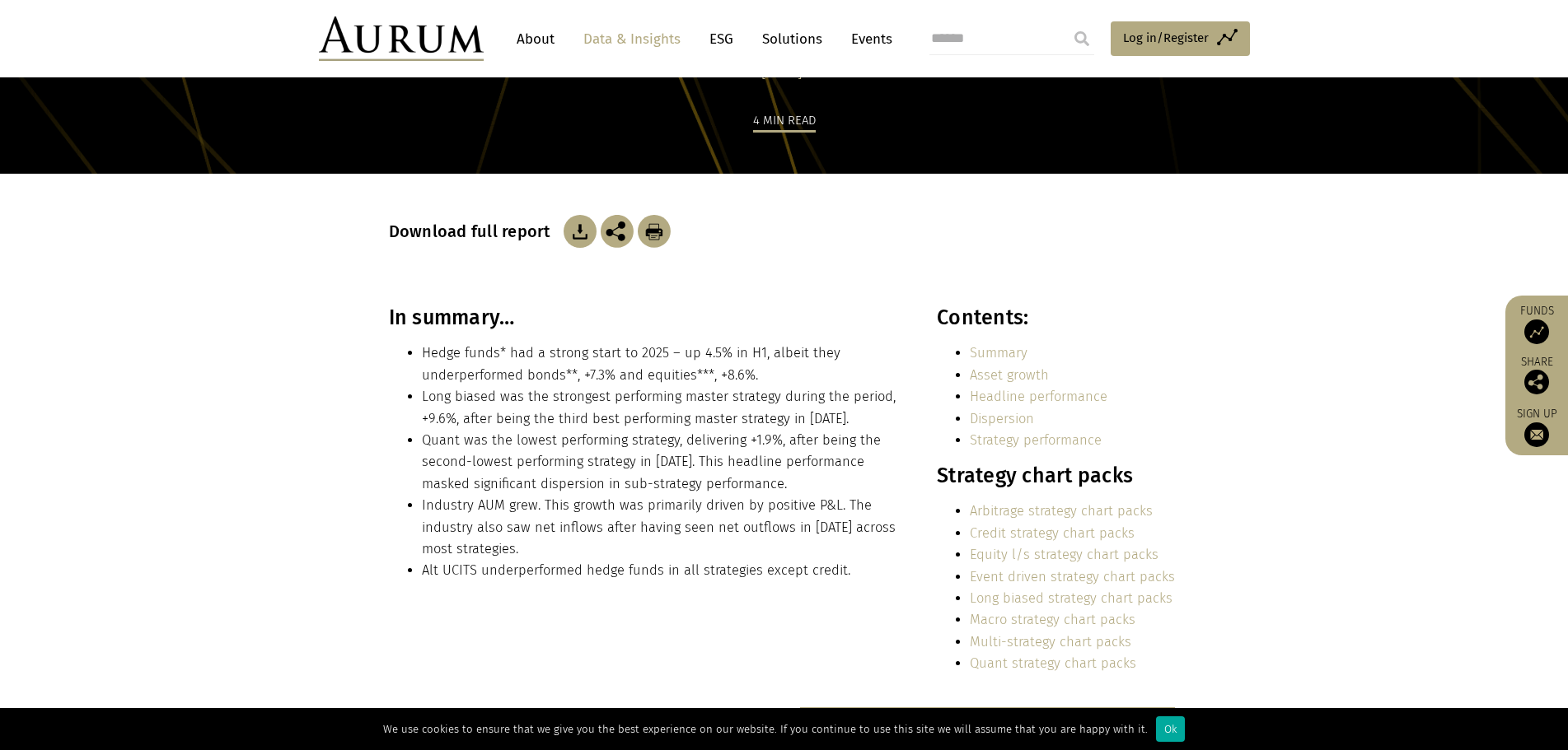
click at [1035, 643] on link "Multi-strategy chart packs" at bounding box center [1050, 641] width 161 height 16
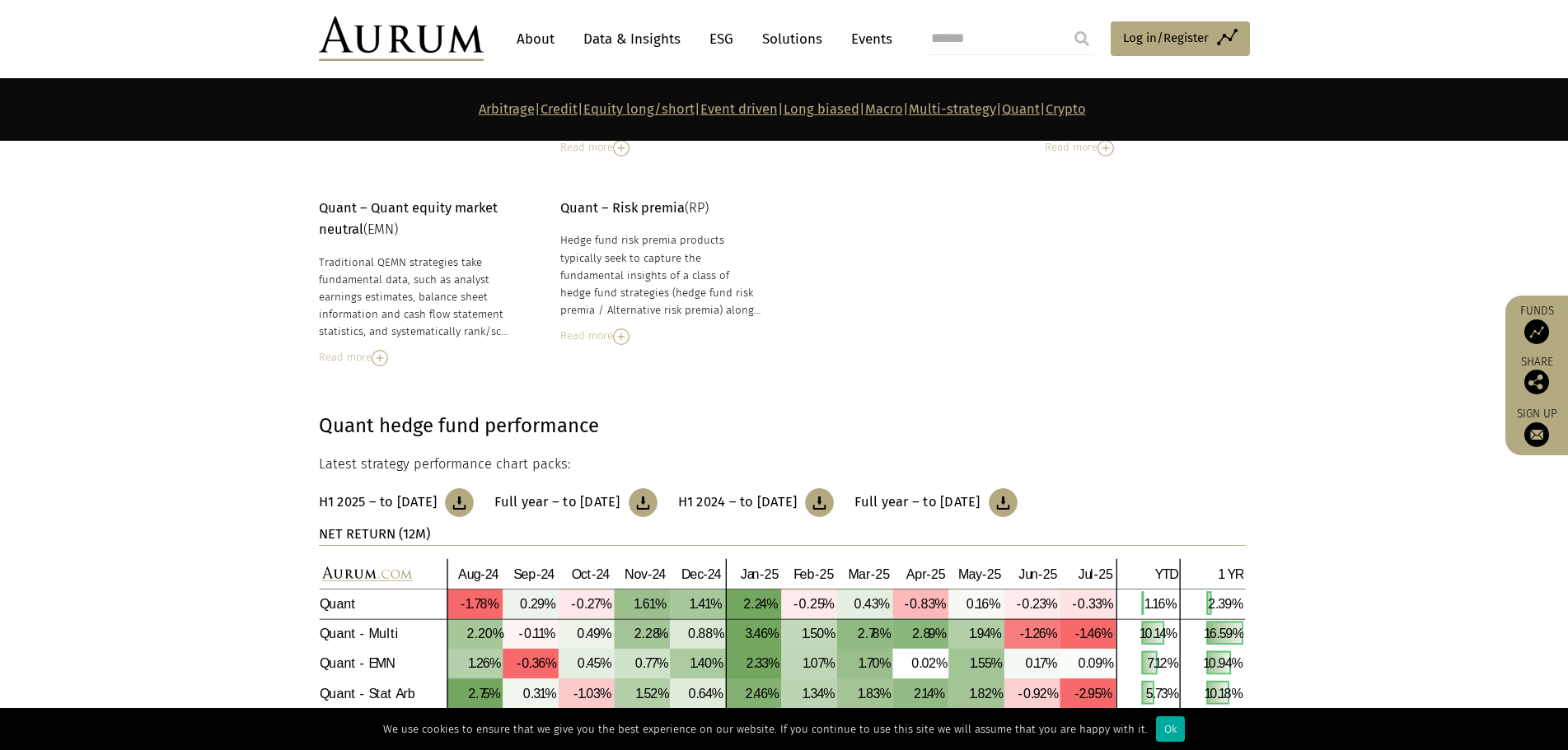
scroll to position [7336, 0]
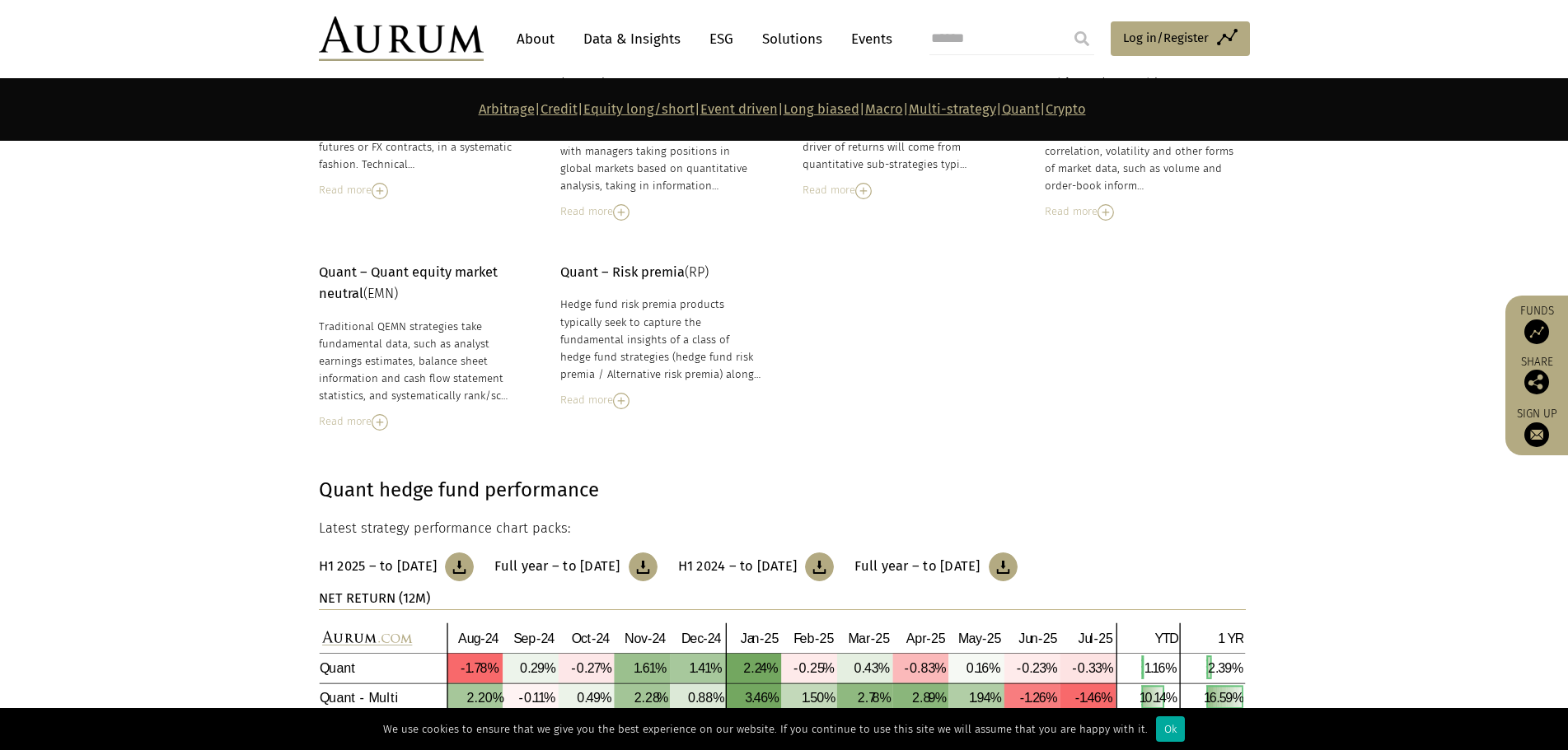
click at [472, 552] on img at bounding box center [459, 566] width 29 height 29
click at [658, 552] on img at bounding box center [643, 566] width 29 height 29
